Goal: Information Seeking & Learning: Find contact information

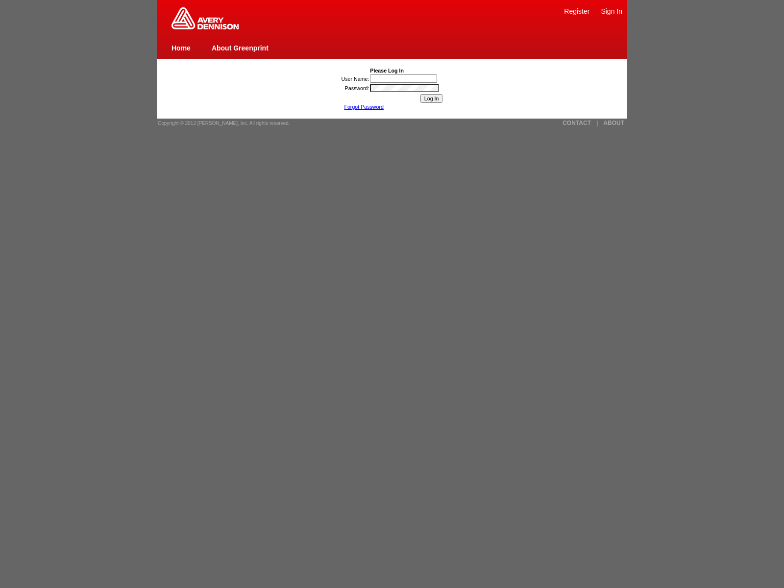
click at [614, 123] on link "ABOUT" at bounding box center [614, 123] width 21 height 7
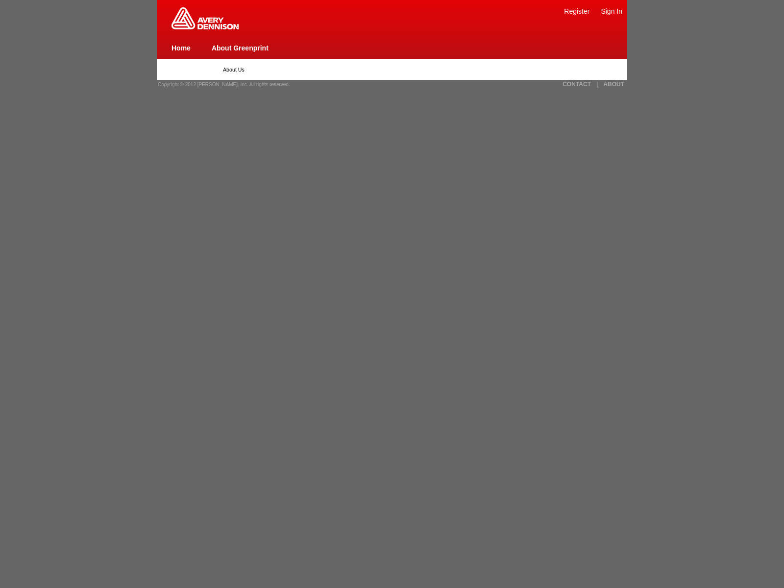
click at [240, 48] on link "About Greenprint" at bounding box center [240, 48] width 57 height 8
click at [221, 84] on span "Copyright © 2012 [PERSON_NAME], Inc. All rights reserved." at bounding box center [224, 84] width 132 height 5
click at [577, 84] on link "CONTACT" at bounding box center [577, 84] width 28 height 7
